Goal: Transaction & Acquisition: Purchase product/service

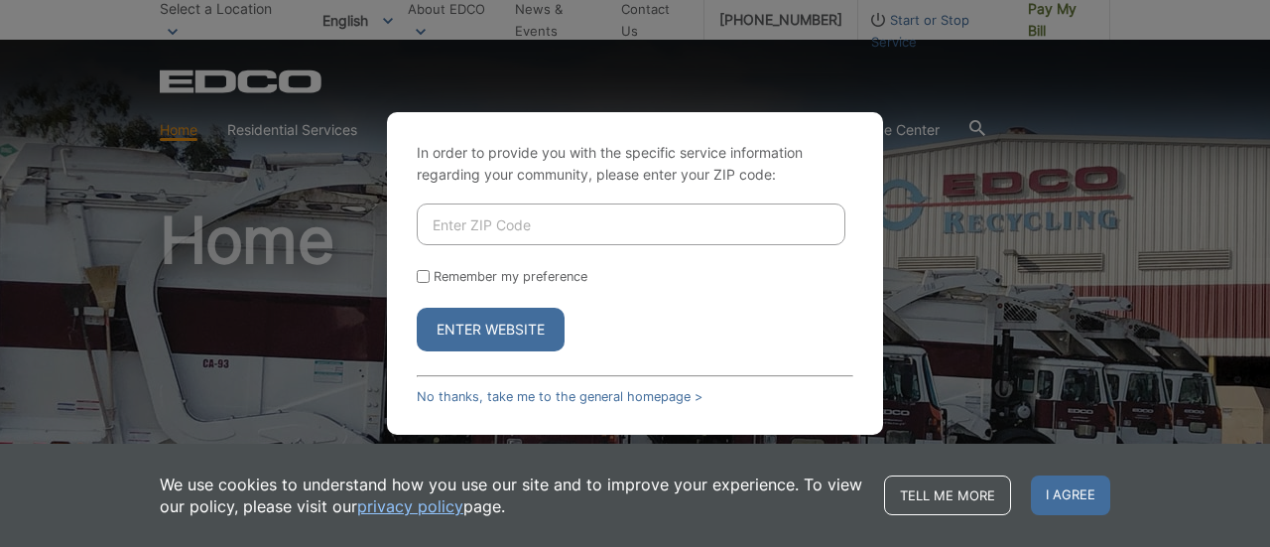
click at [480, 223] on input "Enter ZIP Code" at bounding box center [631, 224] width 429 height 42
click at [496, 334] on button "Enter Website" at bounding box center [491, 330] width 148 height 44
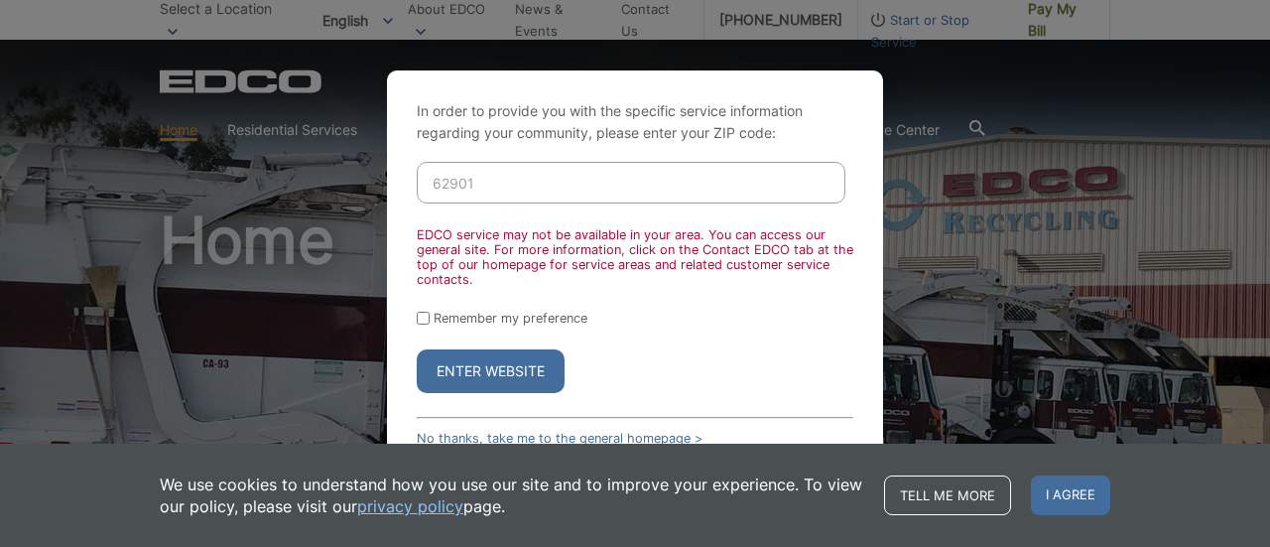
click at [492, 188] on input "62901" at bounding box center [631, 183] width 429 height 42
type input "6"
type input "92069"
click at [493, 372] on button "Enter Website" at bounding box center [491, 371] width 148 height 44
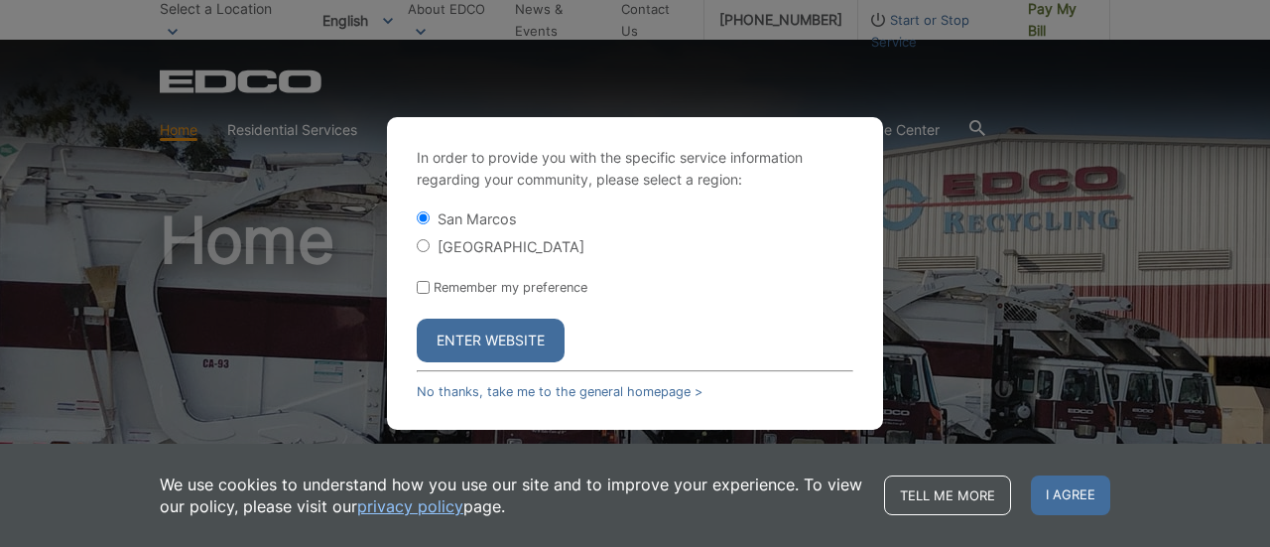
click at [488, 336] on button "Enter Website" at bounding box center [491, 341] width 148 height 44
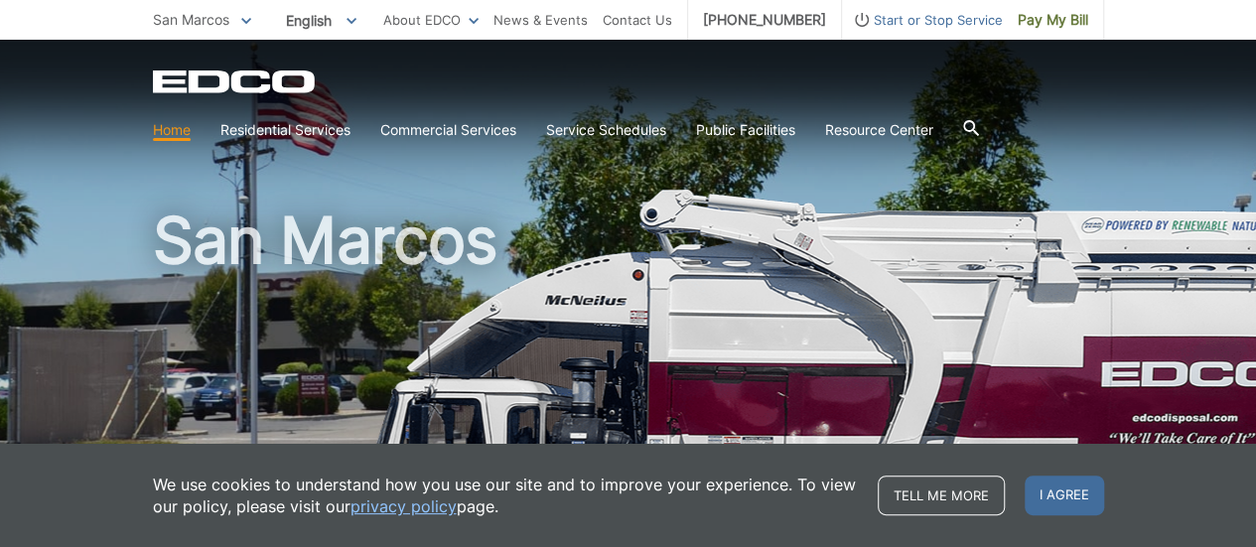
click at [749, 239] on h1 "San Marcos" at bounding box center [628, 426] width 951 height 436
click at [588, 180] on div "San Marcos" at bounding box center [628, 338] width 951 height 596
click at [1057, 22] on span "Pay My Bill" at bounding box center [1052, 20] width 70 height 22
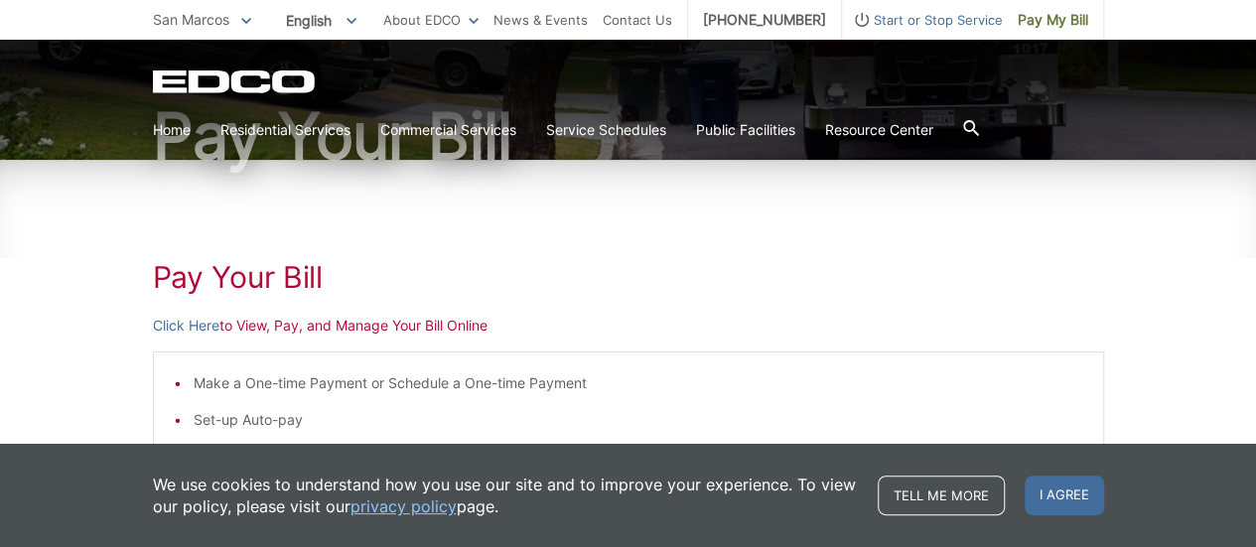
scroll to position [197, 0]
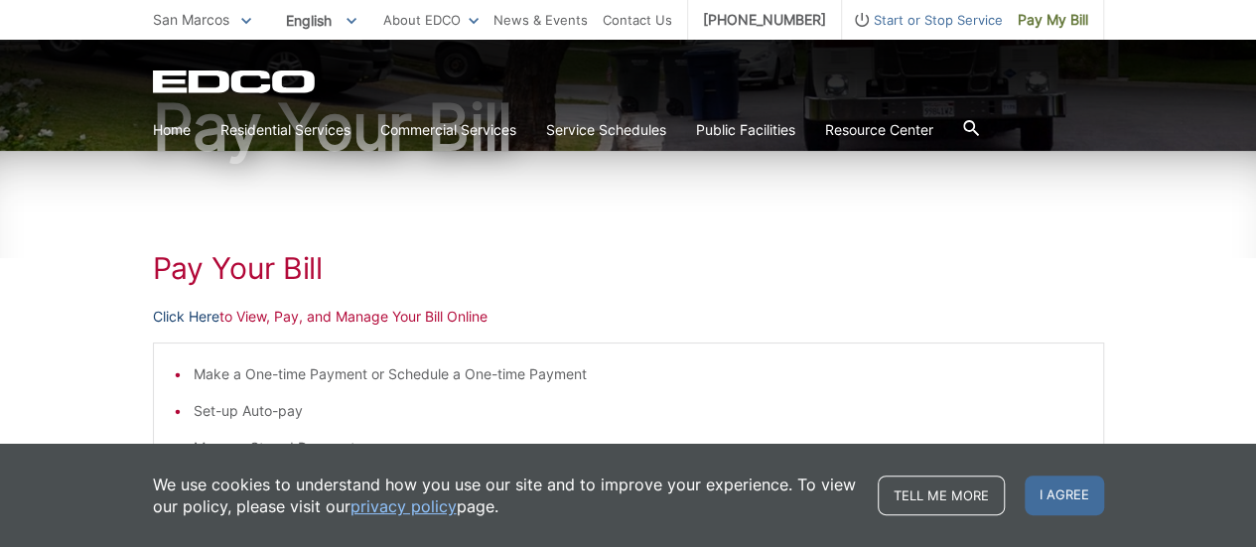
click at [201, 309] on link "Click Here" at bounding box center [186, 317] width 67 height 22
